Goal: Use online tool/utility: Utilize a website feature to perform a specific function

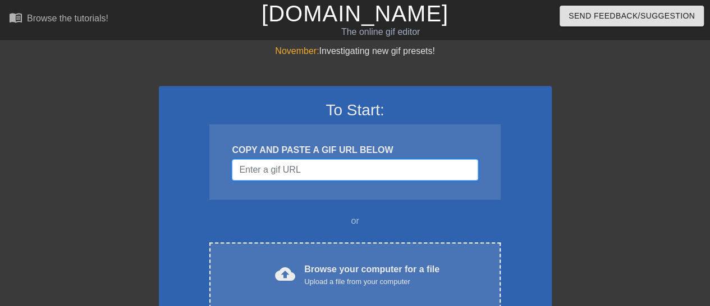
click at [323, 170] on input "Username" at bounding box center [355, 169] width 246 height 21
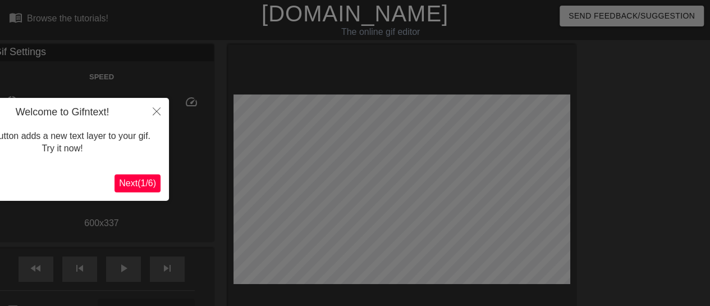
scroll to position [28, 0]
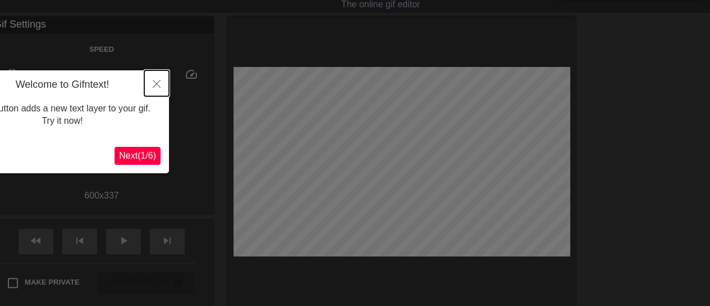
click at [157, 83] on icon "Close" at bounding box center [157, 84] width 8 height 8
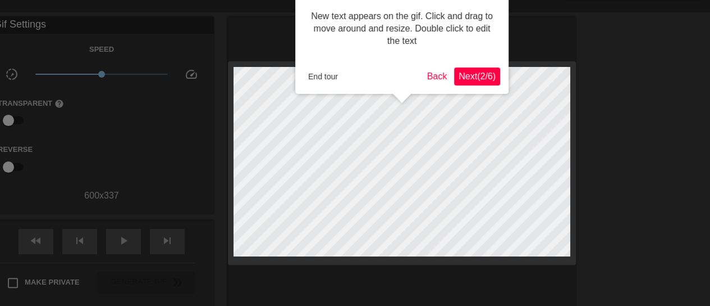
scroll to position [0, 0]
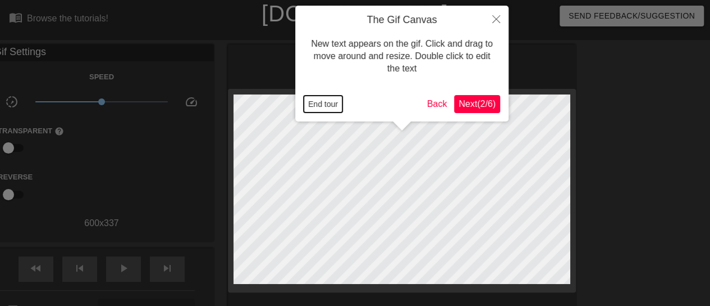
click at [324, 105] on button "End tour" at bounding box center [323, 103] width 39 height 17
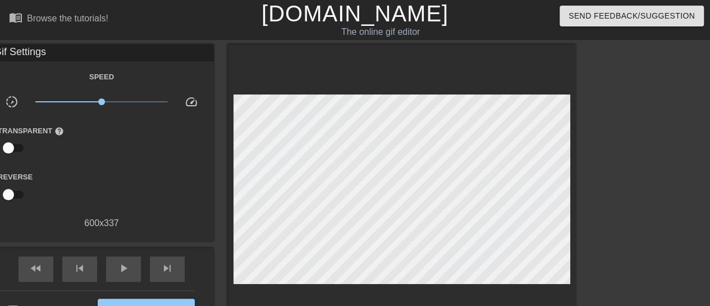
click at [653, 130] on div at bounding box center [674, 212] width 168 height 337
click at [89, 16] on div "Browse the tutorials!" at bounding box center [67, 18] width 81 height 10
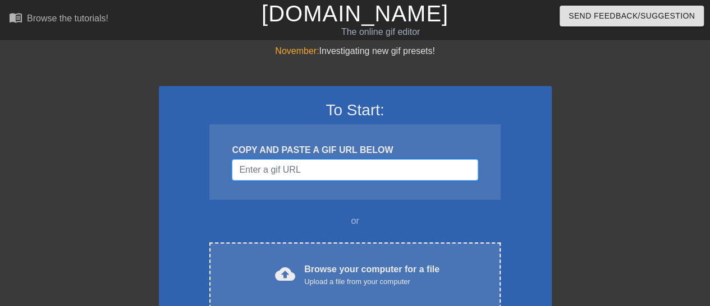
click at [391, 167] on input "Username" at bounding box center [355, 169] width 246 height 21
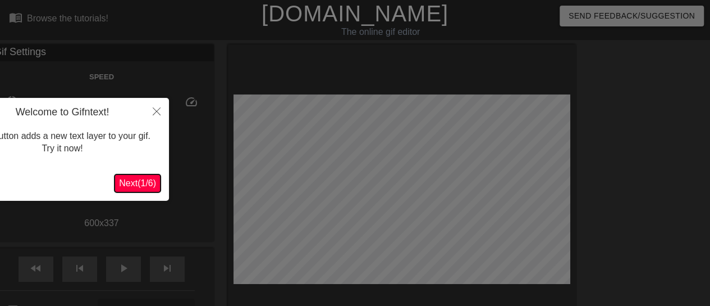
scroll to position [28, 0]
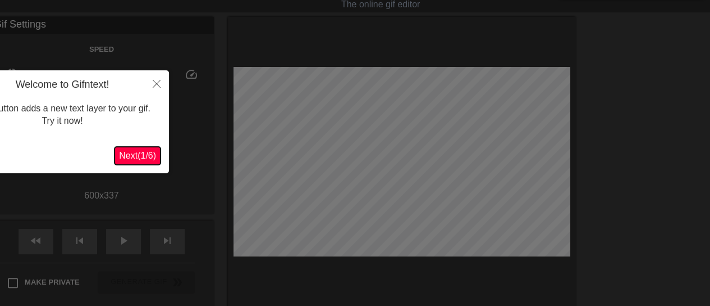
click at [133, 153] on span "Next ( 1 / 6 )" at bounding box center [137, 156] width 37 height 10
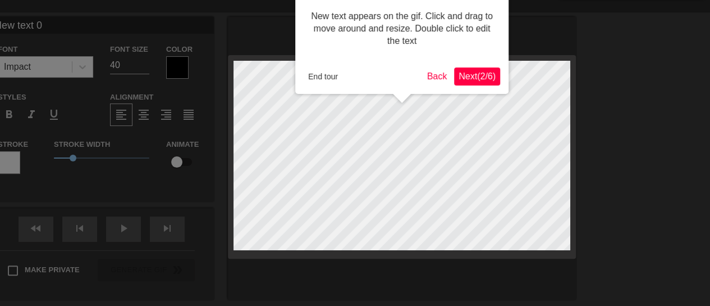
scroll to position [0, 0]
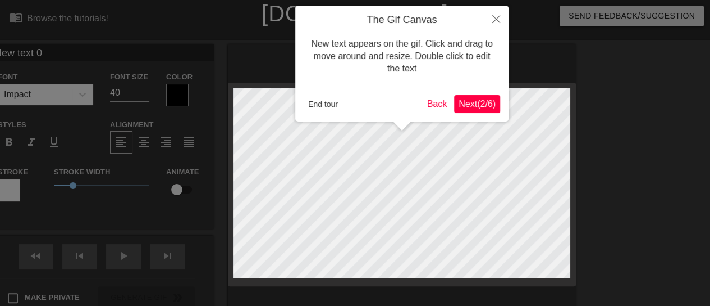
click at [470, 100] on span "Next ( 2 / 6 )" at bounding box center [477, 104] width 37 height 10
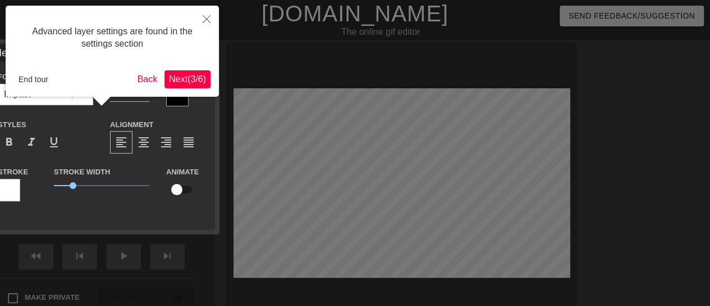
scroll to position [28, 0]
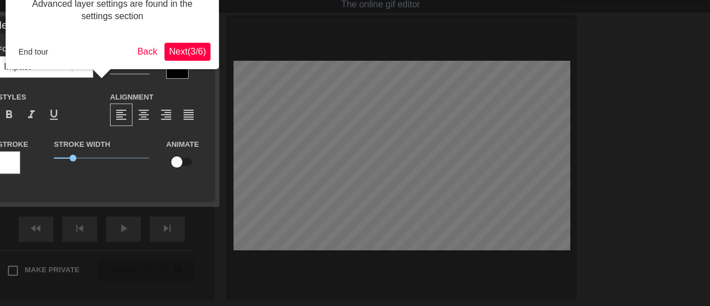
click at [193, 52] on span "Next ( 3 / 6 )" at bounding box center [187, 52] width 37 height 10
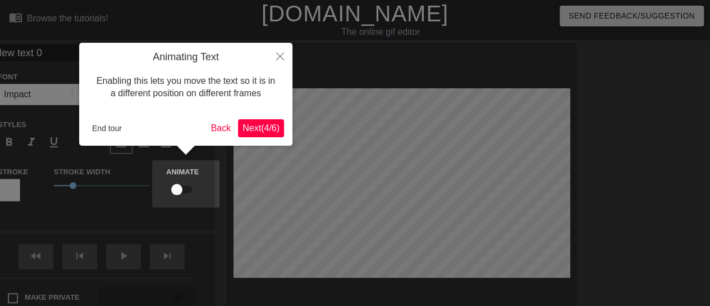
click at [269, 135] on button "Next ( 4 / 6 )" at bounding box center [261, 128] width 46 height 18
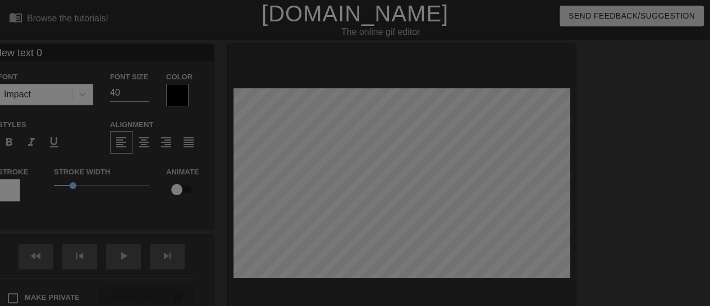
scroll to position [152, 0]
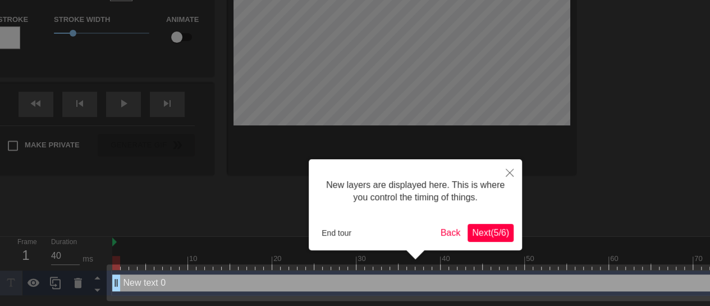
click at [492, 233] on span "Next ( 5 / 6 )" at bounding box center [490, 232] width 37 height 10
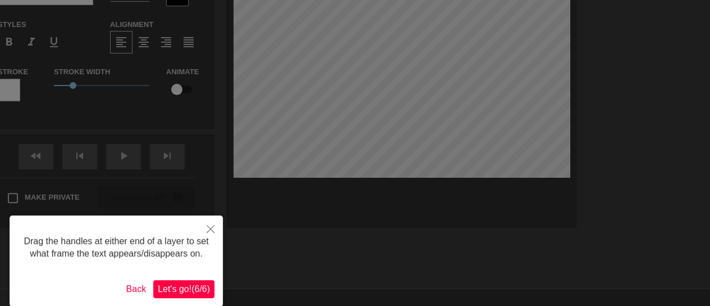
scroll to position [0, 0]
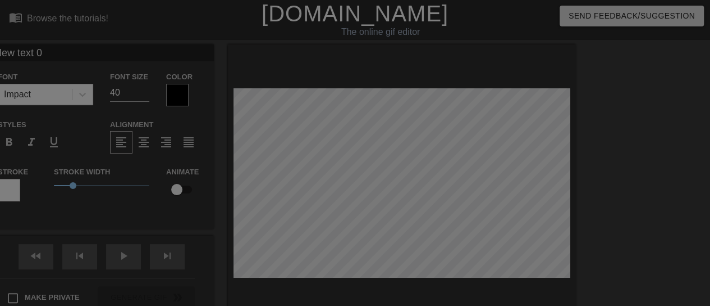
click at [167, 41] on div at bounding box center [355, 226] width 710 height 453
click at [375, 180] on div at bounding box center [355, 226] width 710 height 453
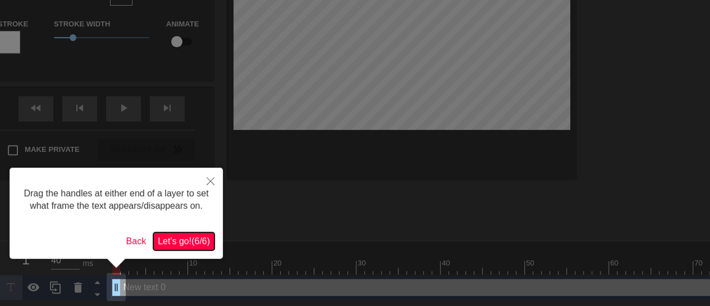
click at [188, 243] on span "Let's go! ( 6 / 6 )" at bounding box center [184, 241] width 52 height 10
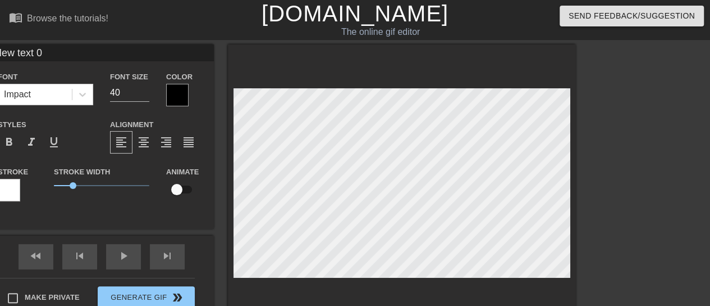
scroll to position [2, 2]
type input "C"
type textarea "C"
type input "Ca"
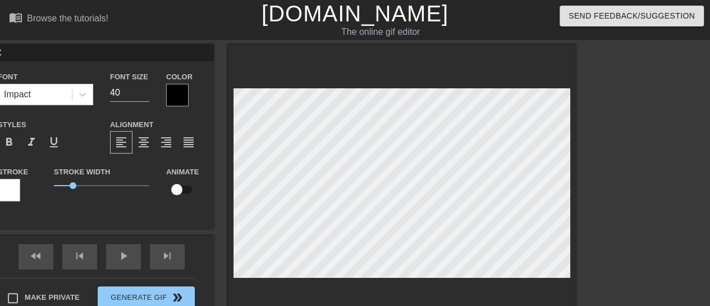
type textarea "Ca"
type input "Cal"
type textarea "Cal"
type input "CalI"
type textarea "CalI"
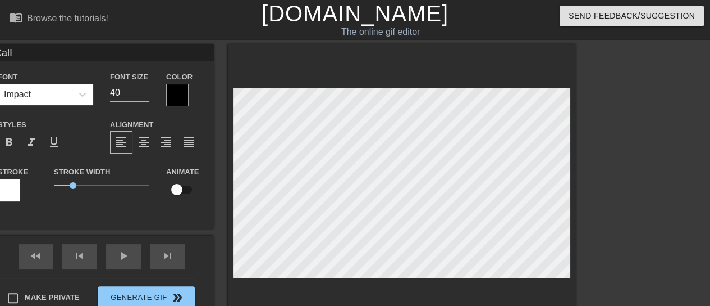
type input "Cal"
type textarea "Cal"
type input "Cali"
type textarea "Cali"
type input "CaliK"
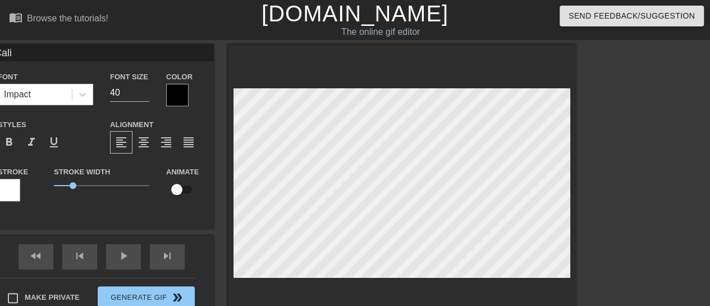
type textarea "CaliK"
type input "CaliKy"
type textarea "CaliKy"
type input "CaliKyl"
type textarea "CaliKyl"
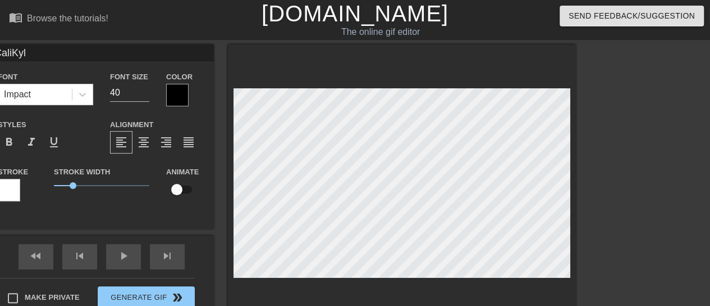
type input "CaliKyle"
type textarea "CaliKyle"
type input "39"
click at [144, 95] on input "39" at bounding box center [129, 93] width 39 height 18
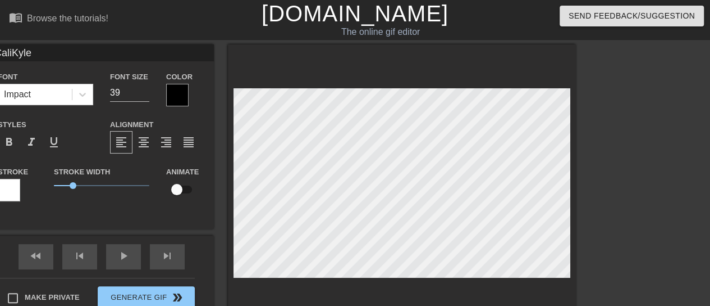
click at [183, 99] on div at bounding box center [177, 95] width 22 height 22
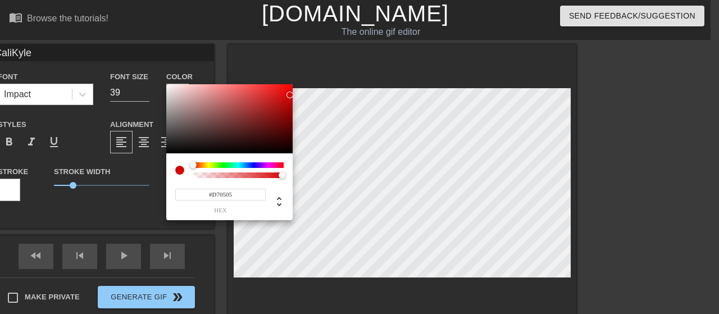
click at [290, 95] on div at bounding box center [229, 119] width 126 height 70
type input "215"
click at [247, 176] on div at bounding box center [238, 175] width 87 height 6
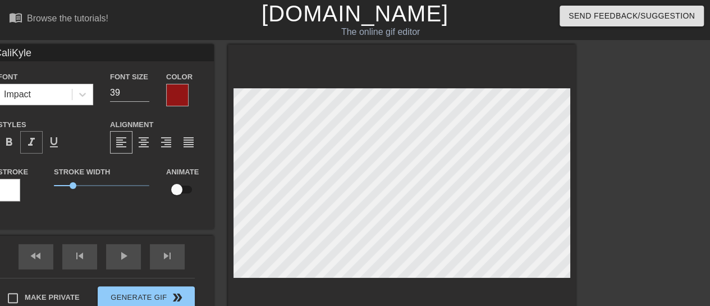
click at [33, 139] on span "format_italic" at bounding box center [31, 141] width 13 height 13
click at [127, 253] on div "fast_rewind skip_previous play_arrow skip_next" at bounding box center [101, 256] width 183 height 42
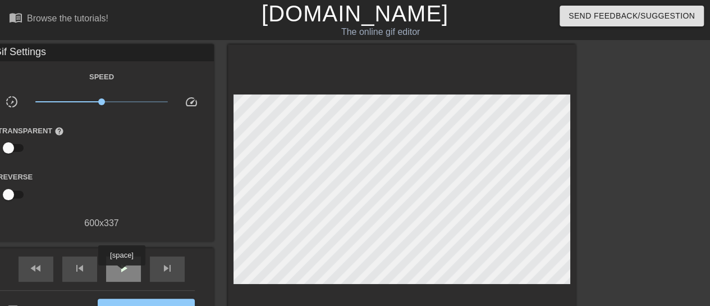
click at [121, 273] on span "play_arrow" at bounding box center [123, 267] width 13 height 13
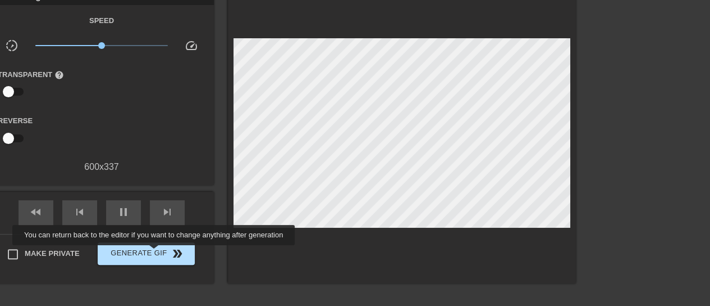
type input "40"
click at [155, 253] on span "Generate Gif double_arrow" at bounding box center [146, 253] width 88 height 13
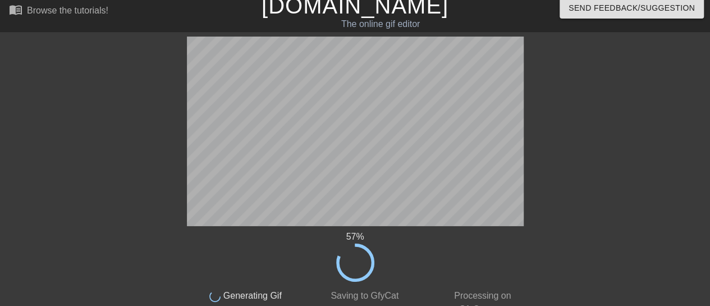
scroll to position [81, 0]
